Goal: Find specific page/section: Find specific page/section

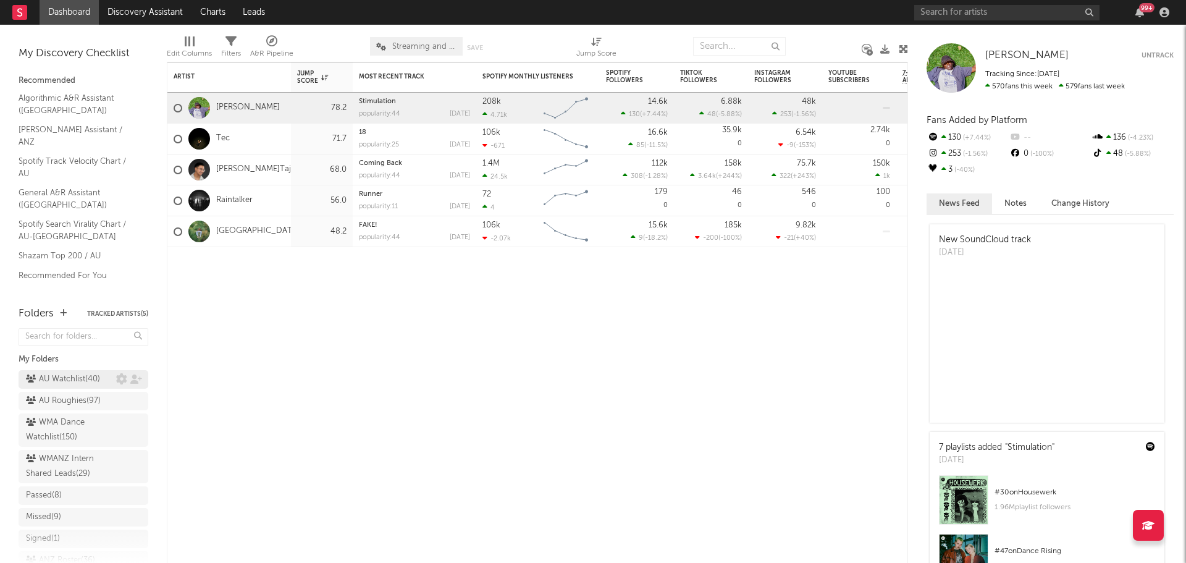
click at [64, 377] on div "AU Watchlist ( 40 )" at bounding box center [63, 379] width 74 height 15
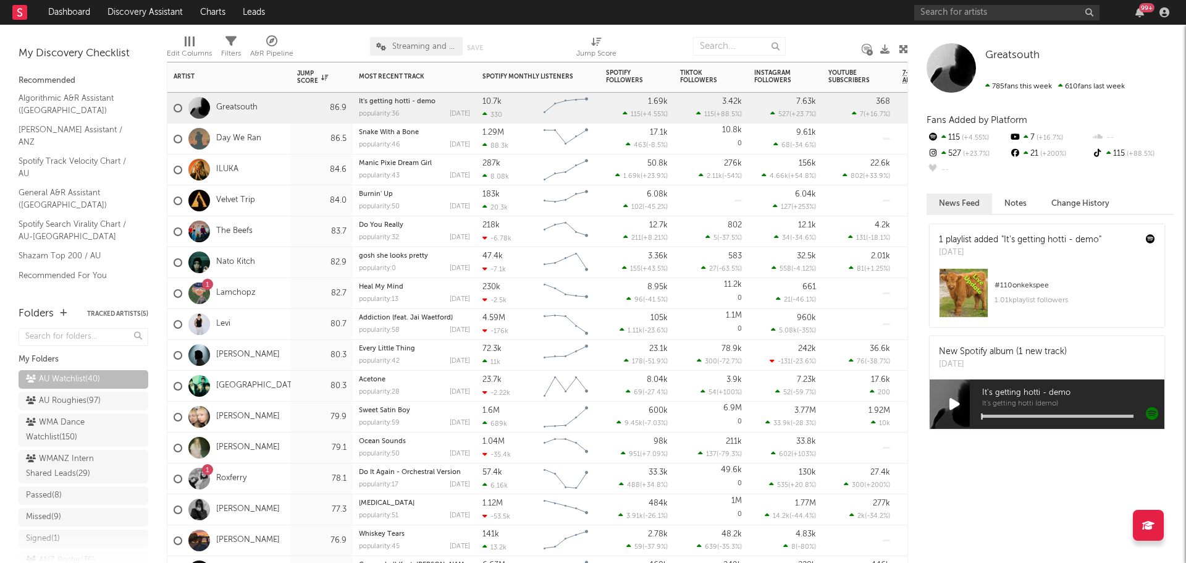
click at [269, 117] on div "Greatsouth" at bounding box center [229, 108] width 124 height 31
click at [279, 143] on div "Day We Ran" at bounding box center [229, 139] width 124 height 31
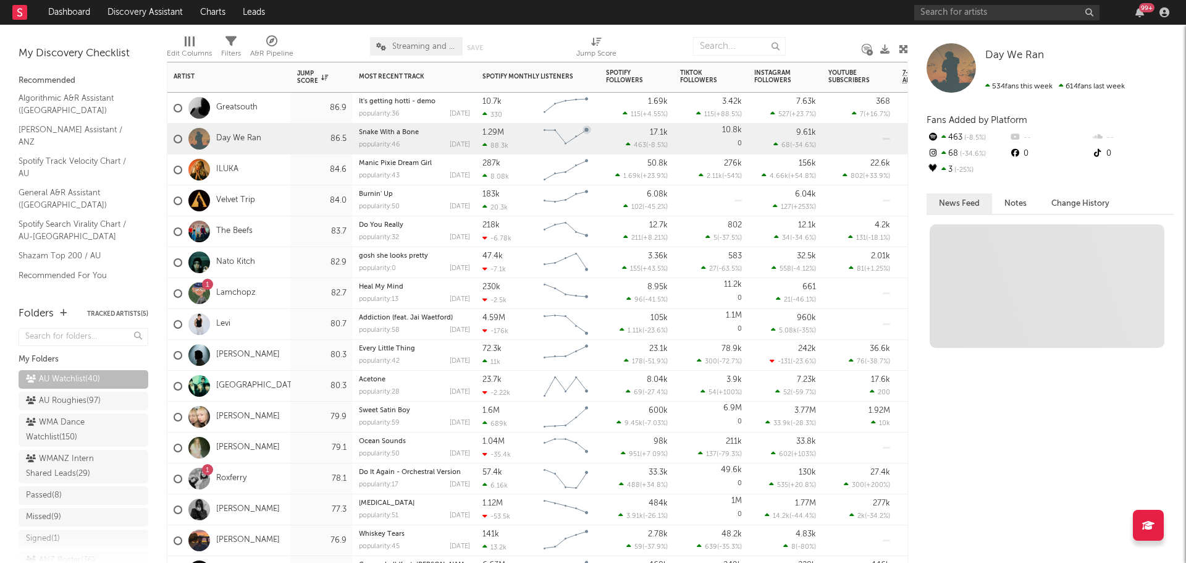
click at [277, 172] on div "ILUKA" at bounding box center [229, 169] width 124 height 31
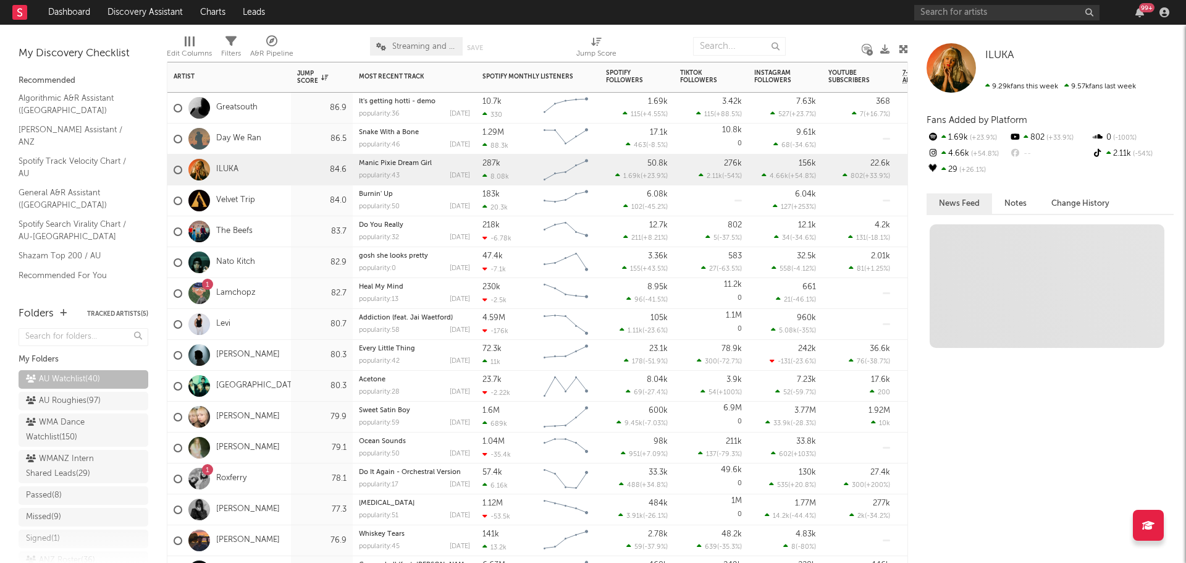
click at [279, 198] on div "Velvet Trip" at bounding box center [229, 200] width 124 height 31
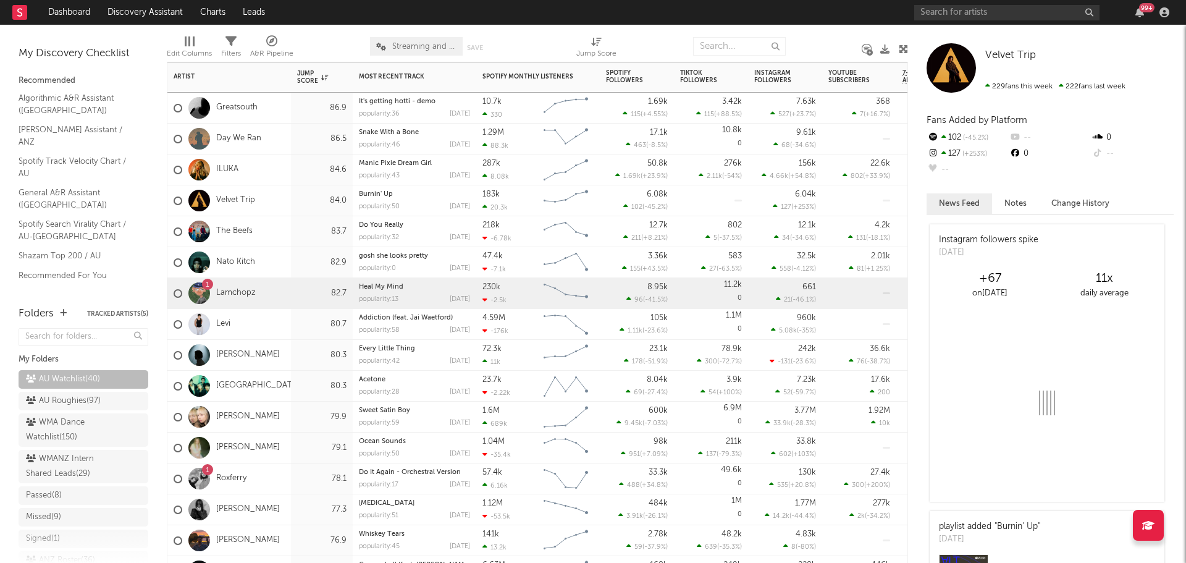
click at [271, 290] on div "1 Lamchopz" at bounding box center [229, 293] width 124 height 31
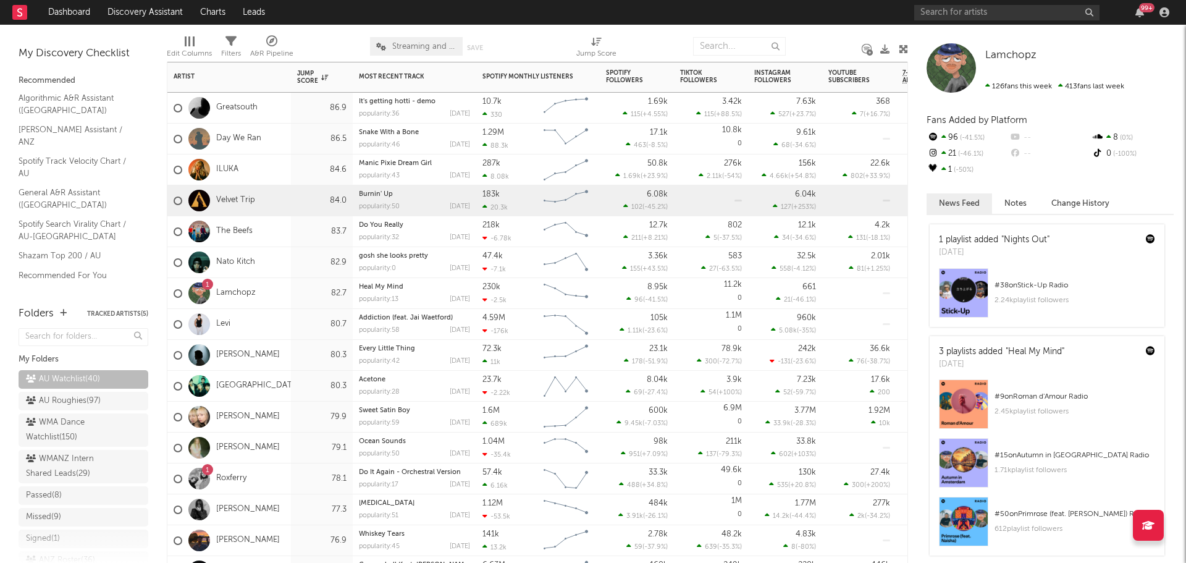
click at [281, 193] on div "Velvet Trip" at bounding box center [229, 200] width 124 height 31
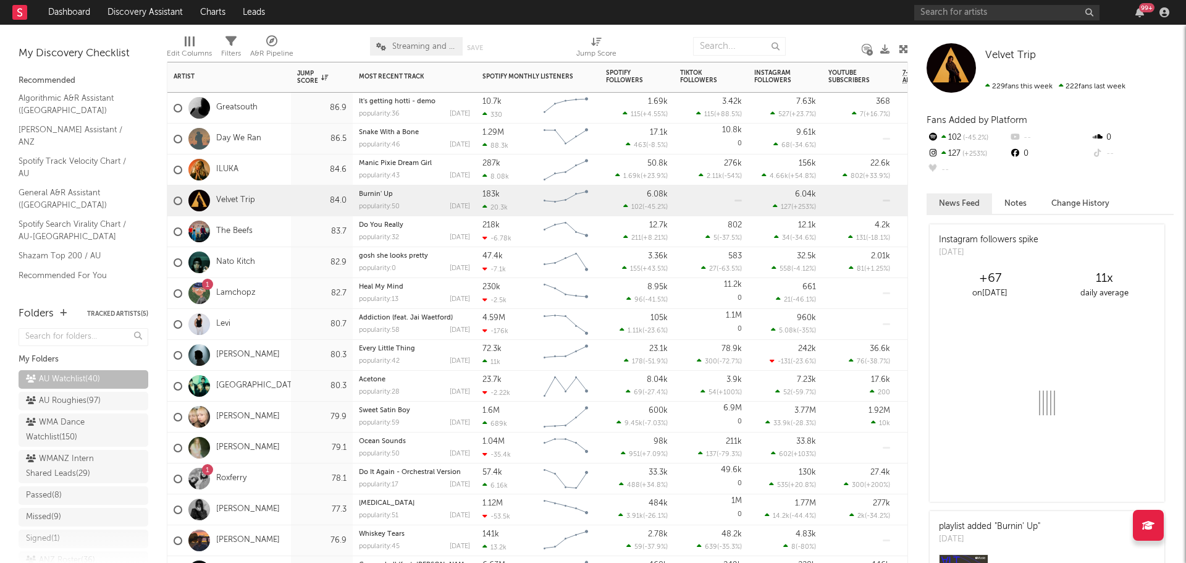
click at [280, 170] on div "ILUKA" at bounding box center [229, 169] width 124 height 31
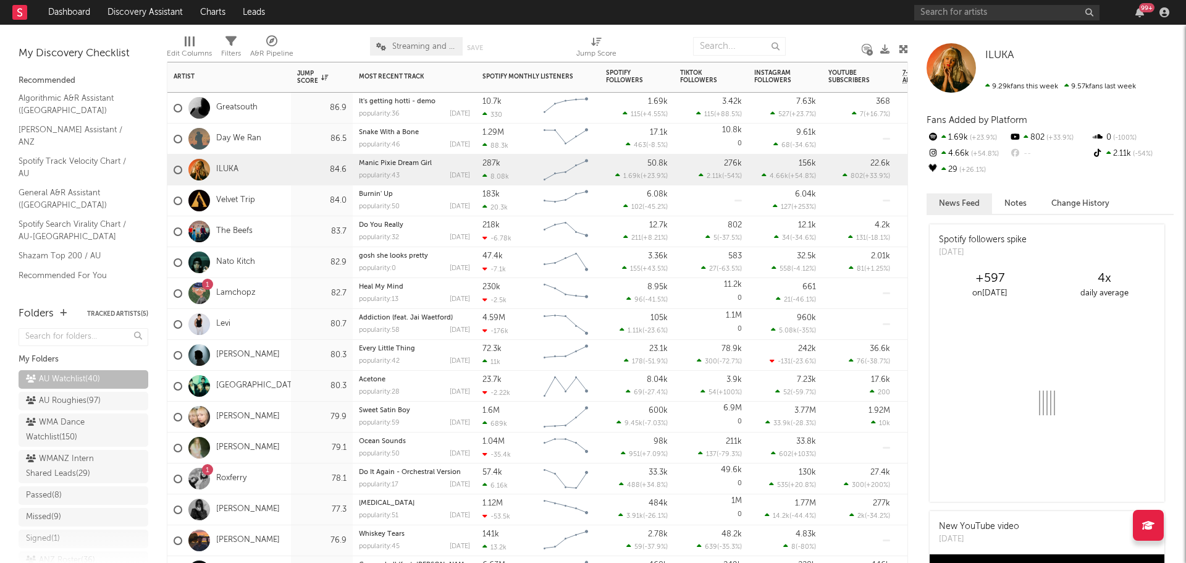
click at [289, 225] on div "The Beefs" at bounding box center [229, 231] width 124 height 31
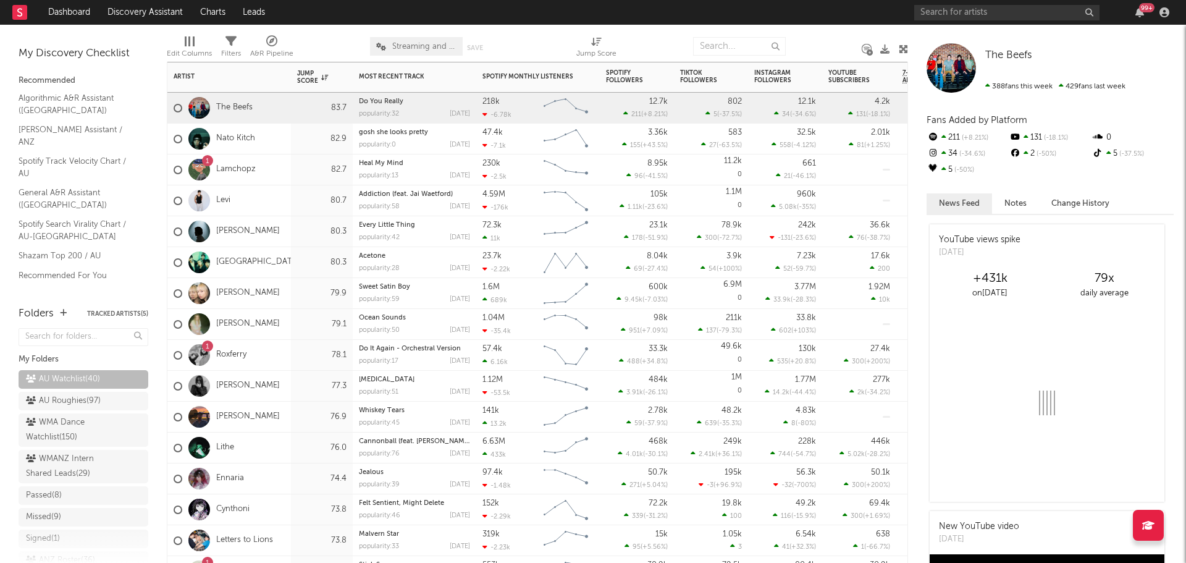
click at [283, 141] on div "Nato Kitch" at bounding box center [229, 139] width 124 height 31
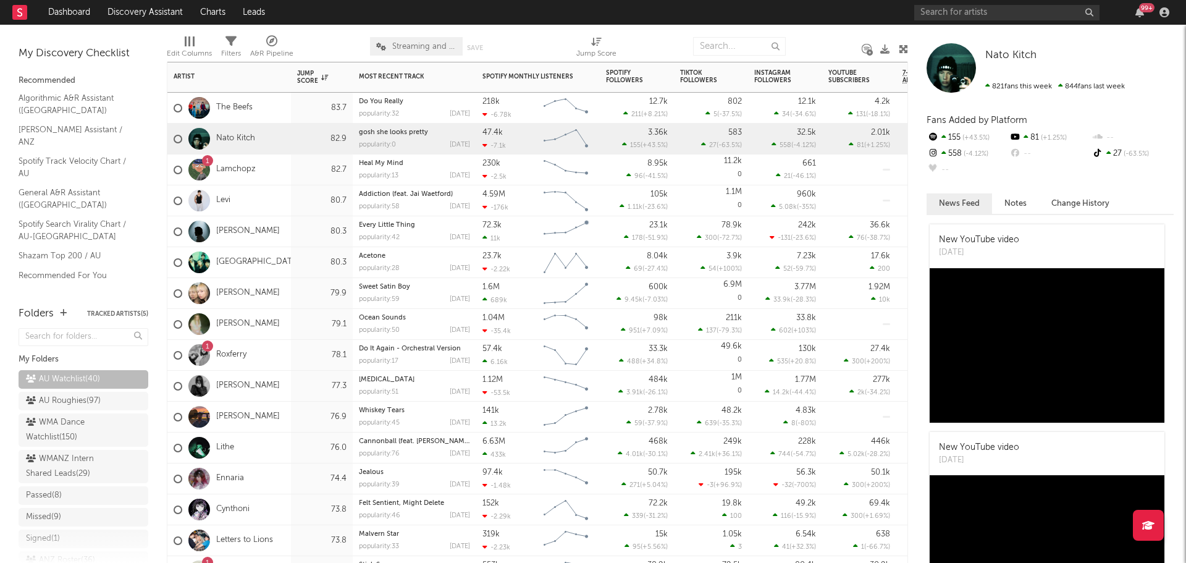
click at [277, 345] on div "1 Roxferry" at bounding box center [229, 355] width 124 height 31
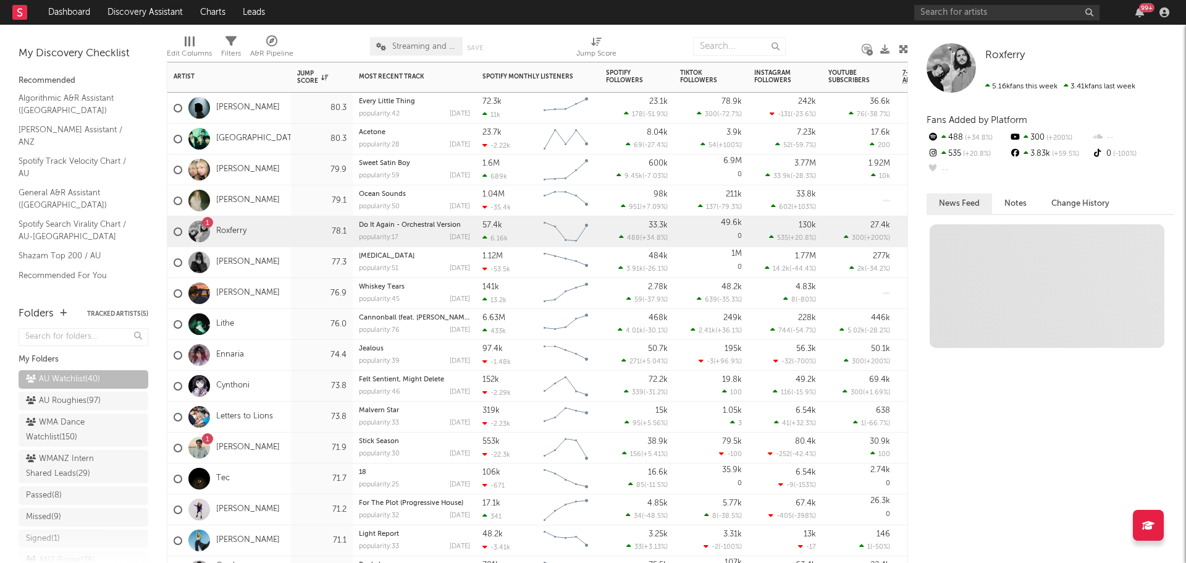
click at [279, 298] on div "Lewis Love" at bounding box center [229, 293] width 124 height 31
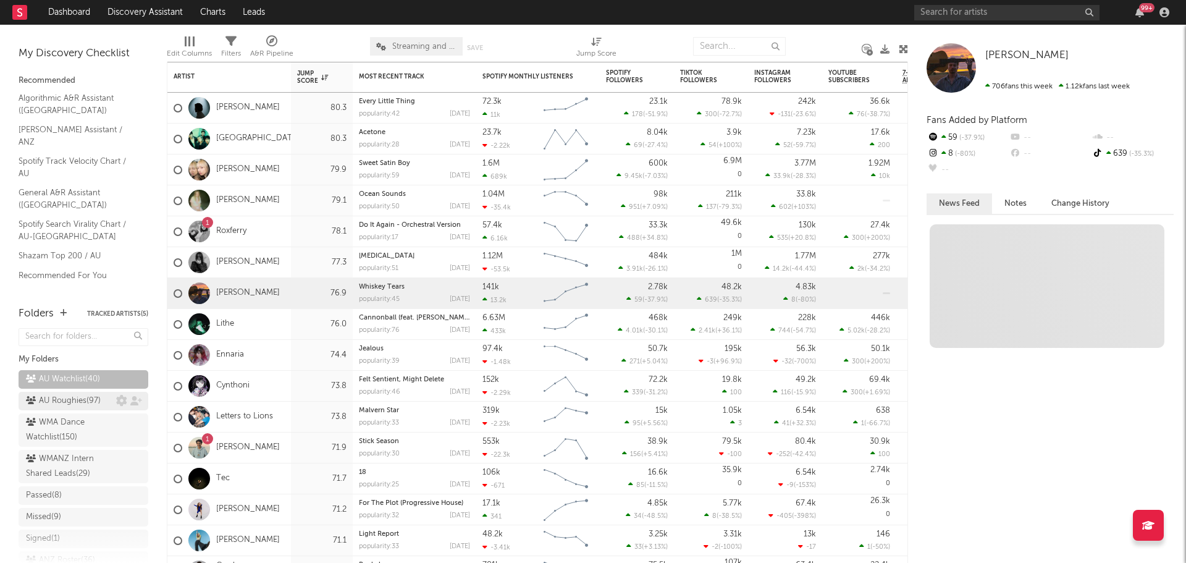
click at [67, 401] on div "AU Roughies ( 97 )" at bounding box center [63, 400] width 75 height 15
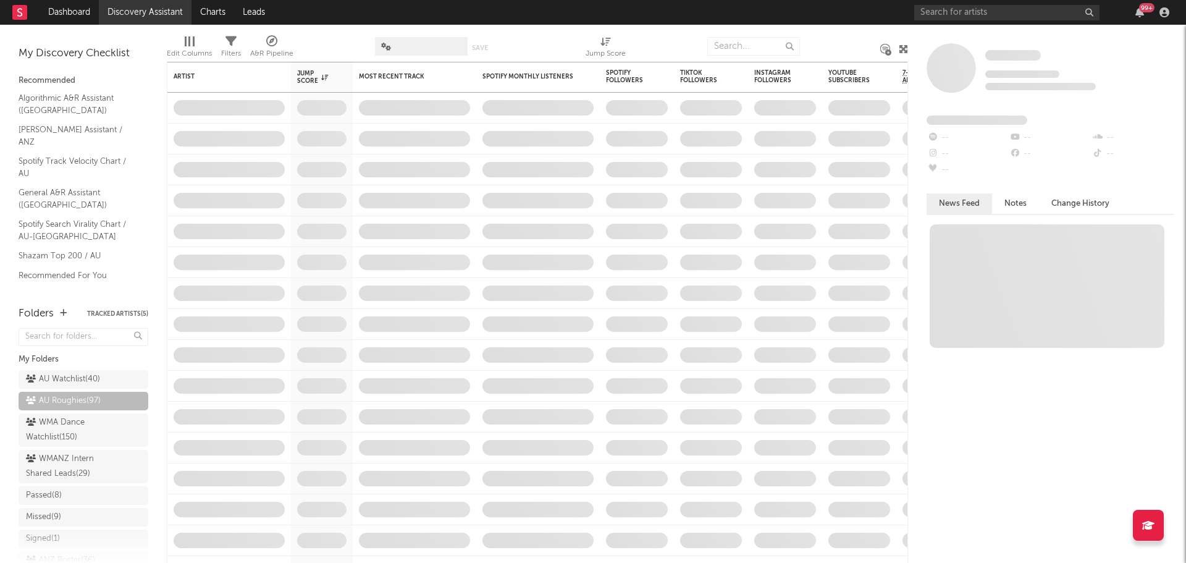
click at [146, 17] on link "Discovery Assistant" at bounding box center [145, 12] width 93 height 25
